Goal: Task Accomplishment & Management: Use online tool/utility

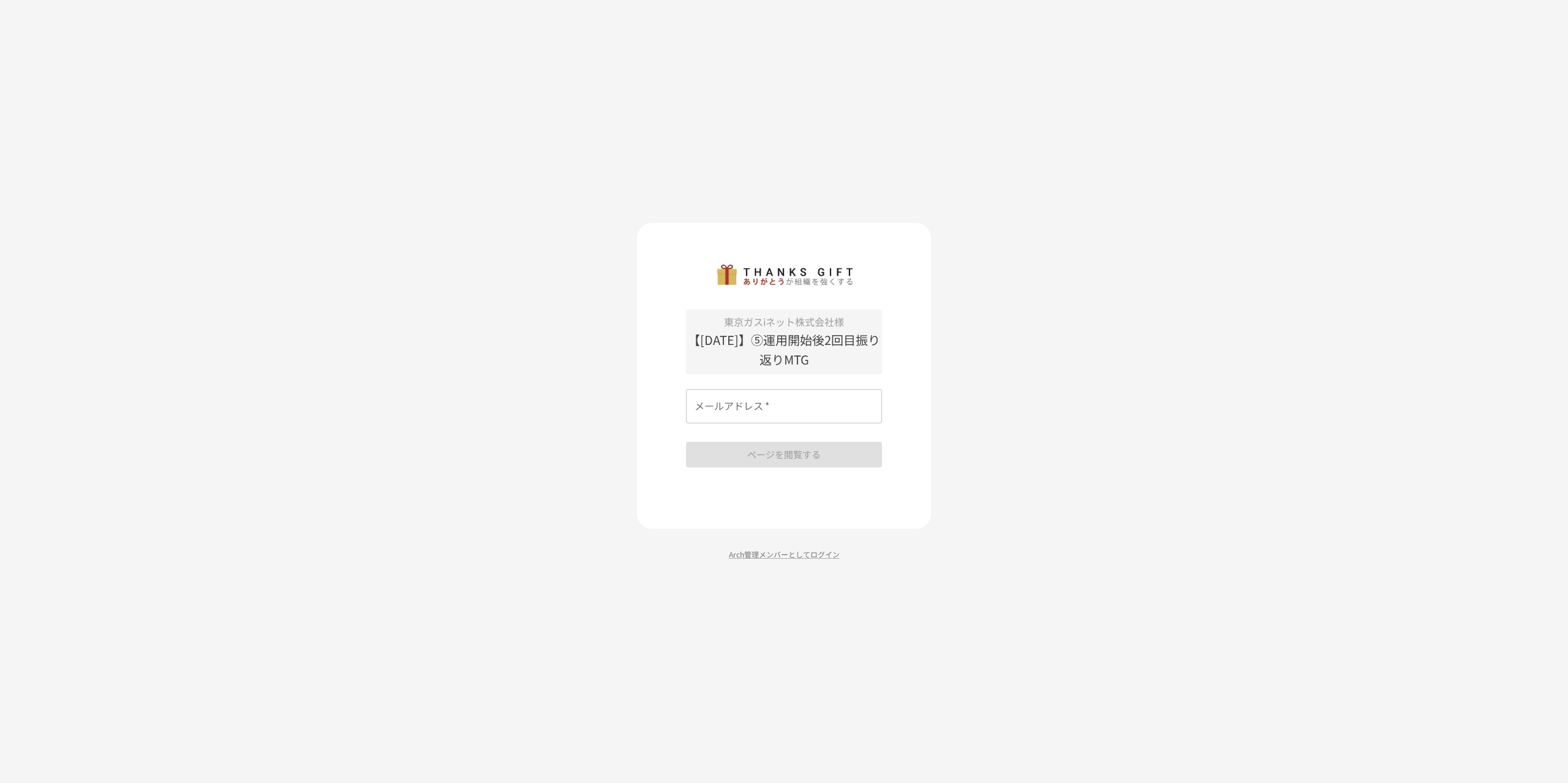
click at [739, 384] on div "東京ガスiネット株式会社様 【2025年9月】⑤運用開始後2回目振り返りMTG メールアドレス   * メールアドレス   * ページを閲覧する" at bounding box center [784, 388] width 196 height 158
click at [741, 392] on div "メールアドレス   * メールアドレス   *" at bounding box center [784, 406] width 196 height 35
type input "**********"
click at [790, 454] on button "ページを閲覧する" at bounding box center [784, 455] width 196 height 26
